Goal: Transaction & Acquisition: Purchase product/service

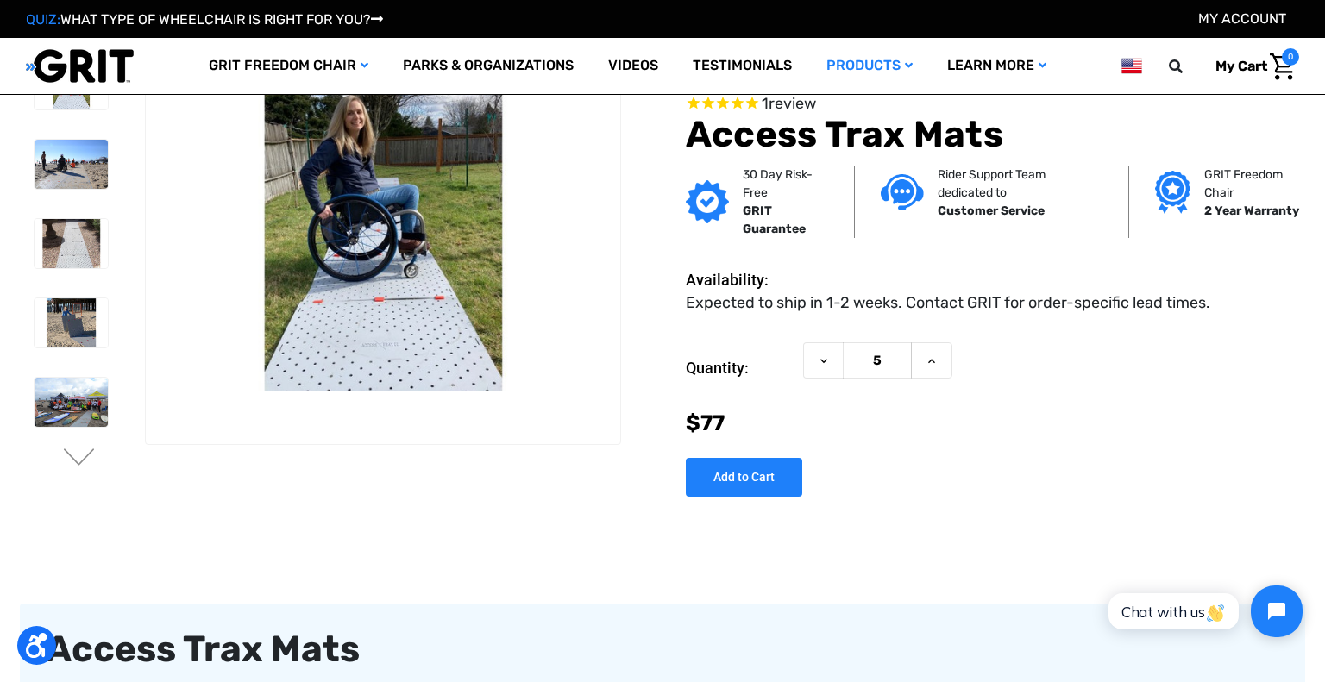
scroll to position [40, 0]
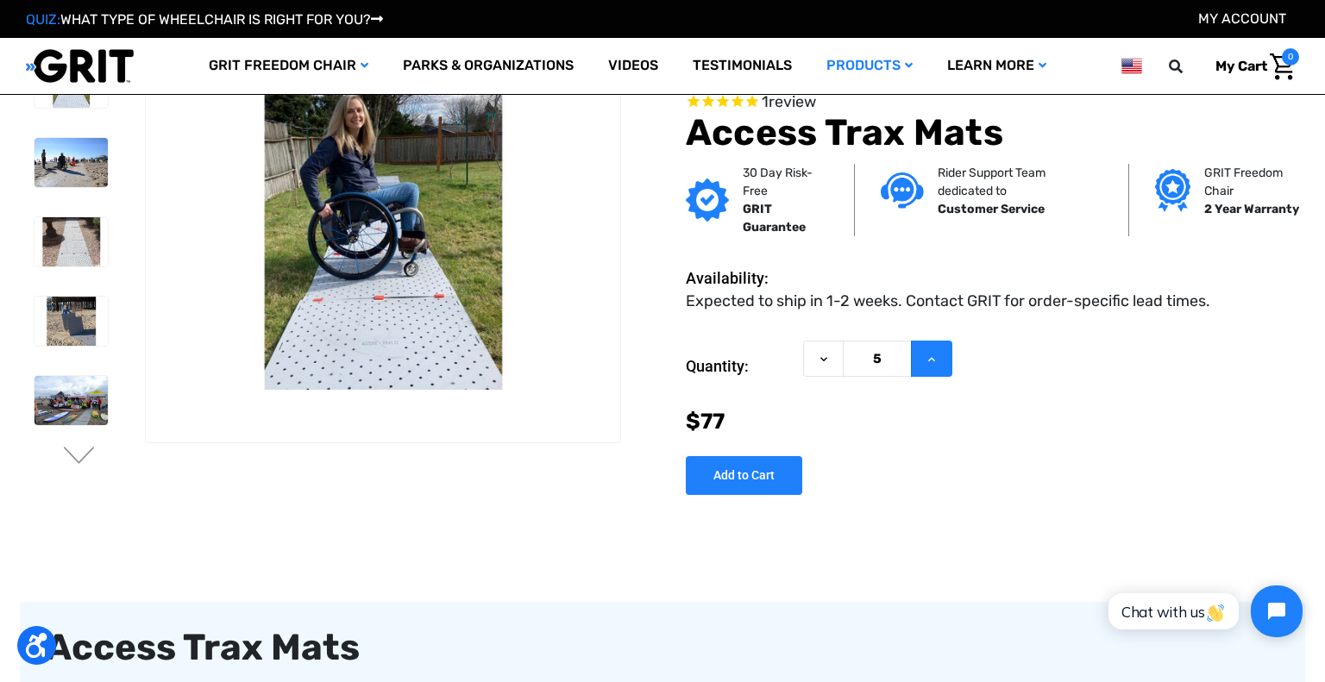
click at [935, 362] on icon at bounding box center [932, 360] width 14 height 14
click at [941, 374] on button "Increase Quantity of Access Trax Mats" at bounding box center [931, 359] width 41 height 37
click at [930, 359] on use at bounding box center [931, 359] width 7 height 4
click at [925, 364] on icon at bounding box center [932, 360] width 14 height 14
click at [931, 364] on icon at bounding box center [932, 360] width 14 height 14
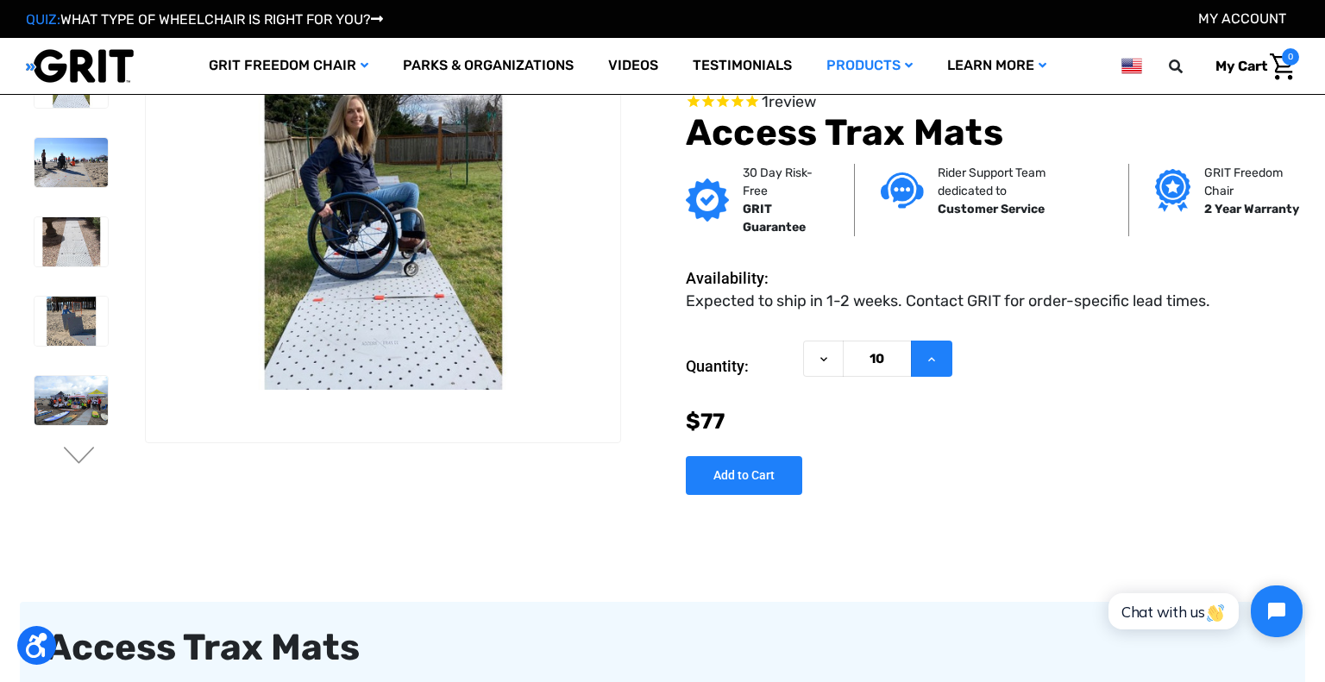
click at [935, 364] on icon at bounding box center [932, 360] width 14 height 14
click at [930, 360] on icon at bounding box center [932, 360] width 14 height 14
click at [936, 366] on icon at bounding box center [932, 360] width 14 height 14
click at [938, 365] on button "Increase Quantity of Access Trax Mats" at bounding box center [931, 359] width 41 height 37
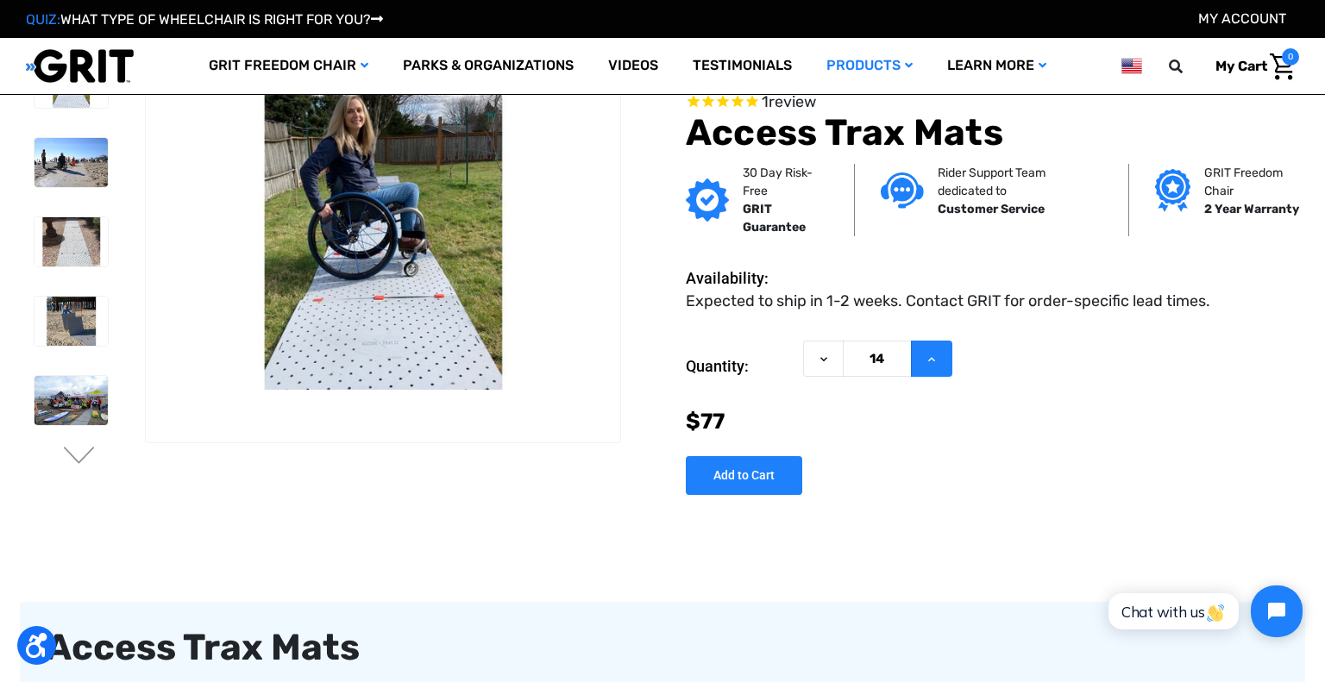
type input "15"
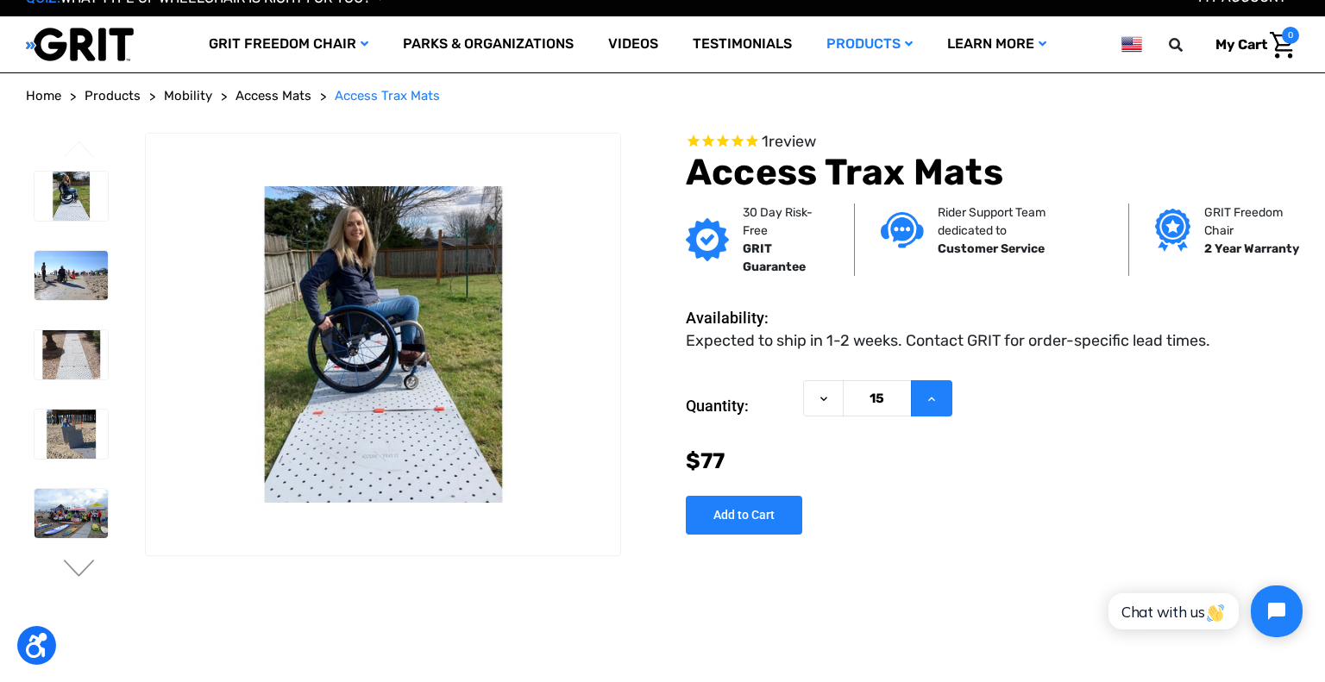
scroll to position [0, 0]
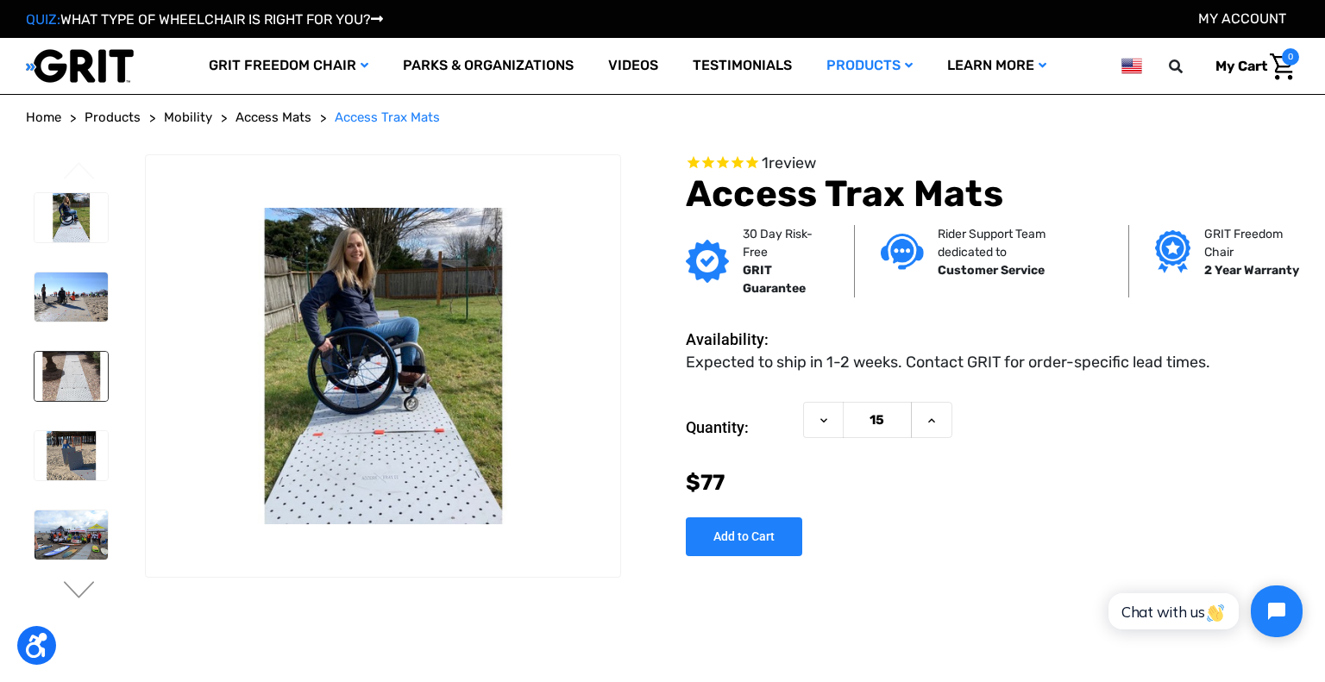
click at [69, 378] on img at bounding box center [71, 376] width 73 height 49
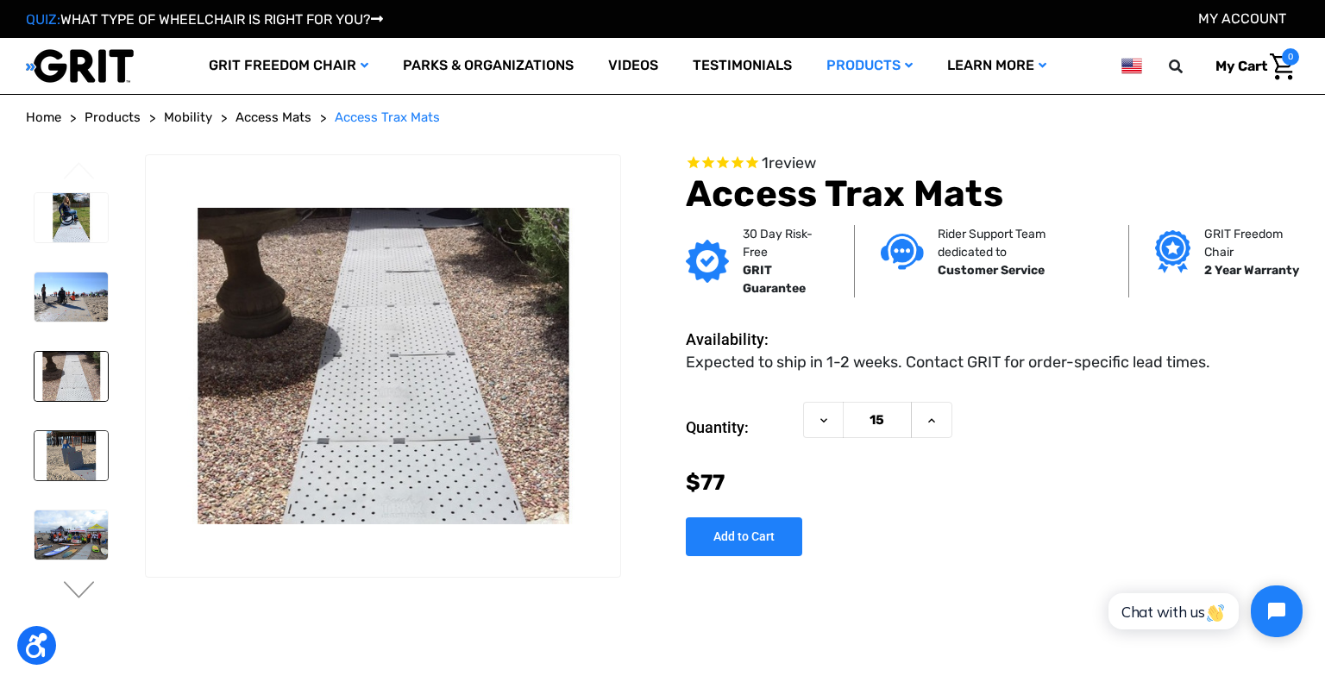
click at [63, 466] on img at bounding box center [71, 455] width 73 height 49
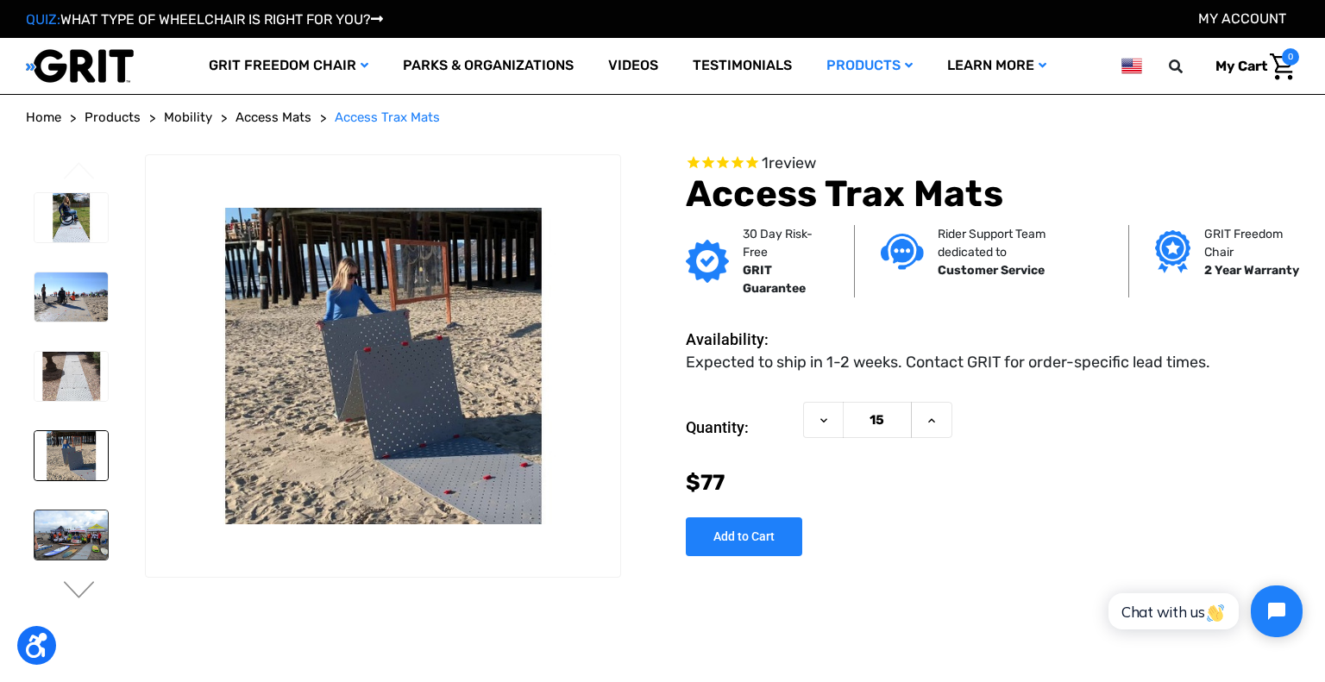
click at [71, 550] on img at bounding box center [71, 535] width 73 height 49
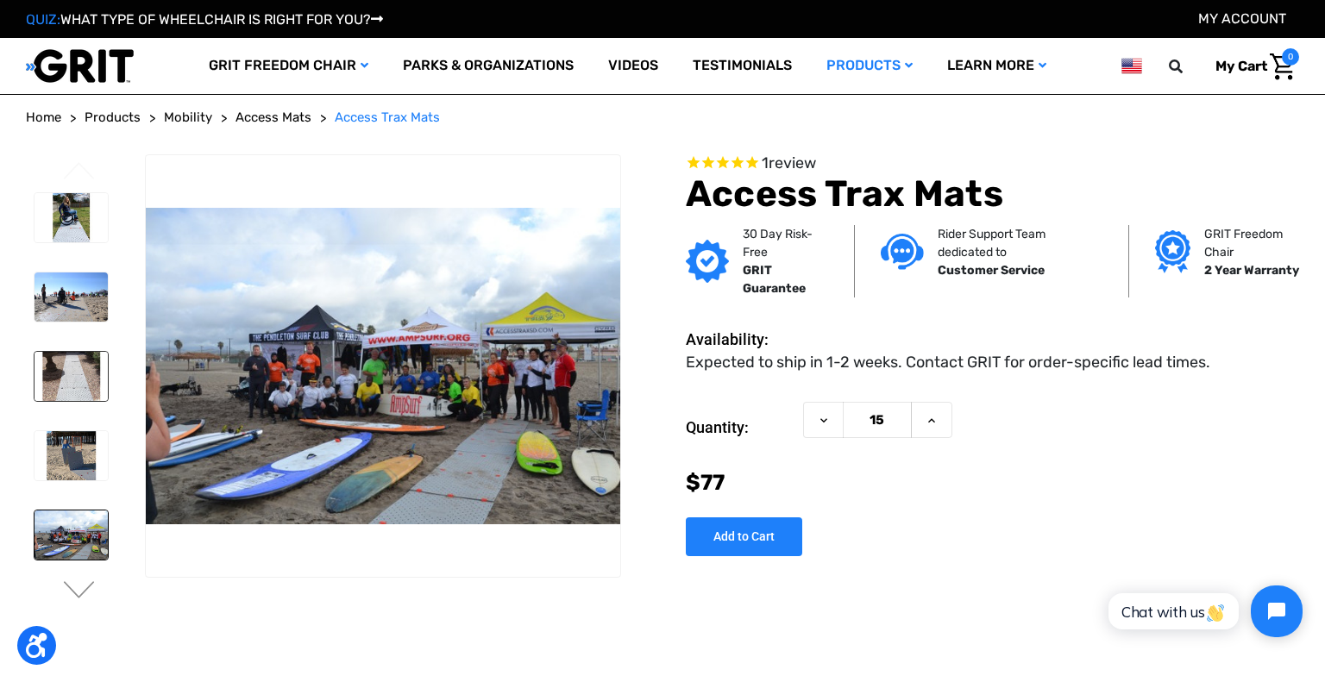
click at [59, 396] on img at bounding box center [71, 376] width 73 height 49
